Goal: Task Accomplishment & Management: Use online tool/utility

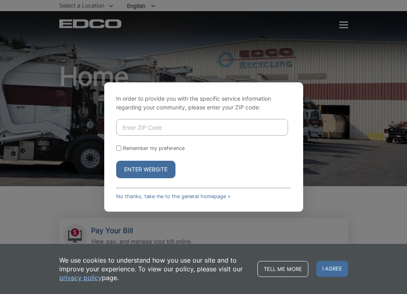
click at [146, 128] on input "Enter ZIP Code" at bounding box center [202, 127] width 172 height 17
type input "92081"
click at [156, 171] on button "Enter Website" at bounding box center [145, 170] width 59 height 18
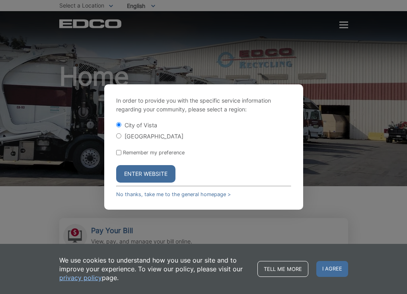
click at [143, 174] on button "Enter Website" at bounding box center [145, 174] width 59 height 18
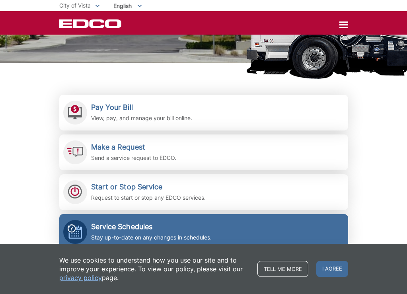
scroll to position [93, 0]
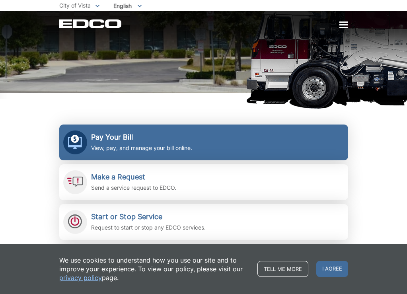
click at [108, 138] on h2 "Pay Your Bill" at bounding box center [141, 137] width 101 height 9
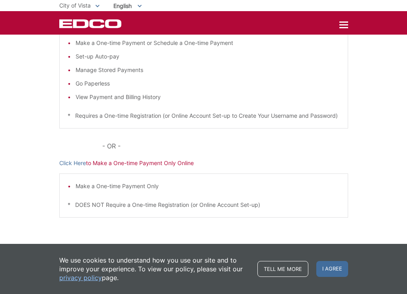
scroll to position [147, 0]
click at [74, 163] on link "Click Here" at bounding box center [72, 163] width 27 height 9
